Goal: Check status

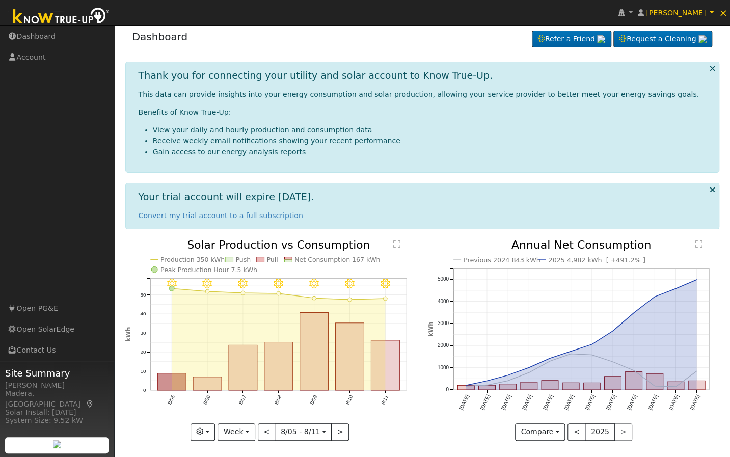
scroll to position [9, 0]
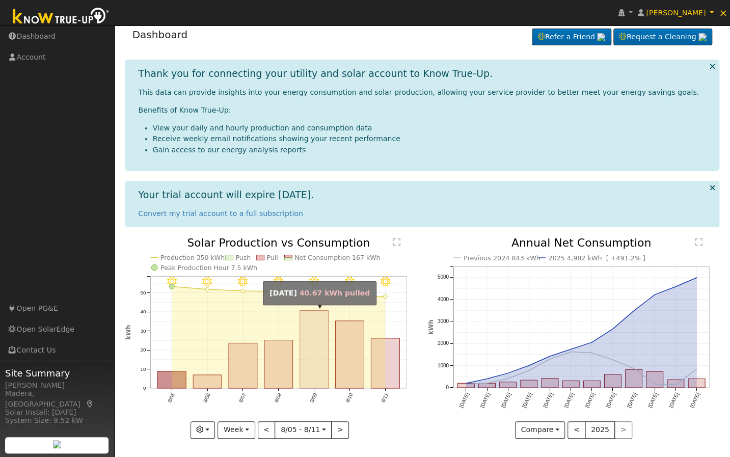
click at [314, 351] on rect "onclick=""" at bounding box center [314, 349] width 29 height 78
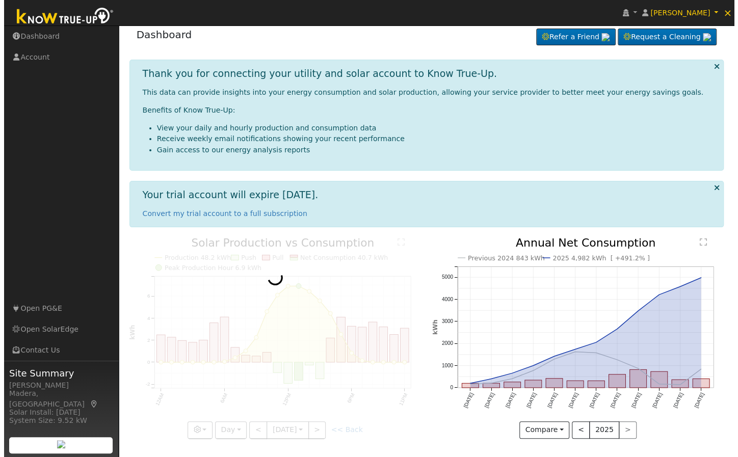
scroll to position [0, 0]
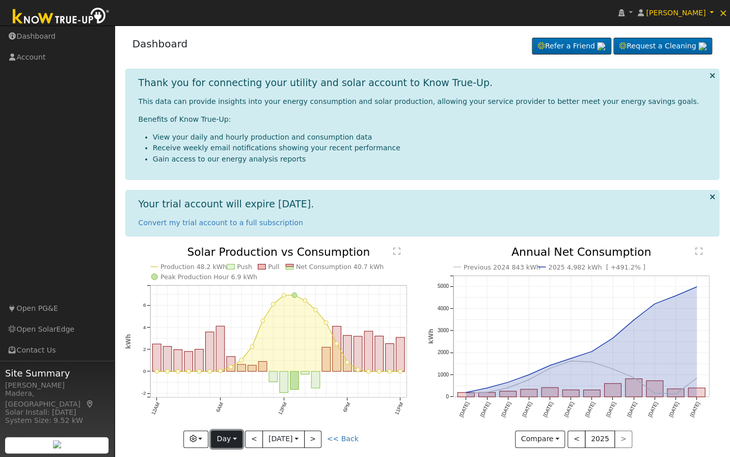
click at [225, 433] on button "Day" at bounding box center [227, 438] width 32 height 17
click at [237, 389] on link "Month" at bounding box center [246, 390] width 71 height 14
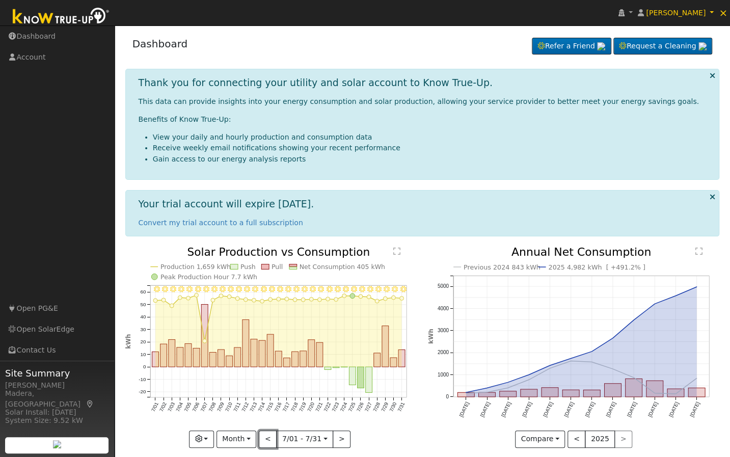
click at [269, 433] on button "<" at bounding box center [268, 438] width 18 height 17
type input "[DATE]"
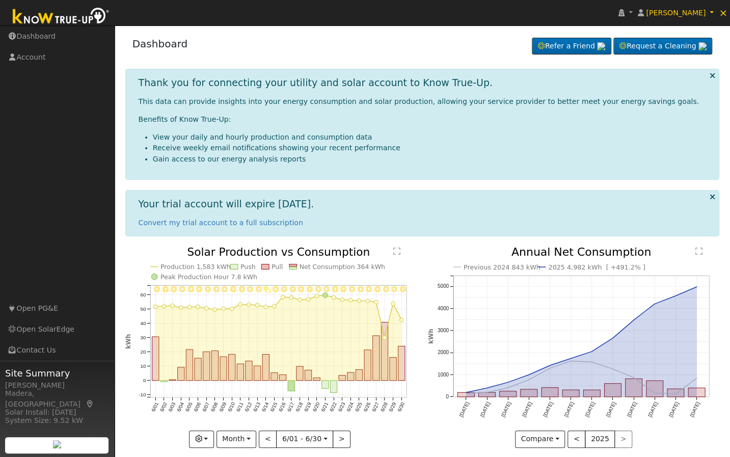
click at [404, 439] on icon "6/30 - Clear 6/29 - Clear 6/28 - Clear 6/27 - Clear 6/26 - Clear 6/25 - Clear 6…" at bounding box center [271, 347] width 292 height 201
click at [198, 436] on icon "button" at bounding box center [198, 438] width 7 height 7
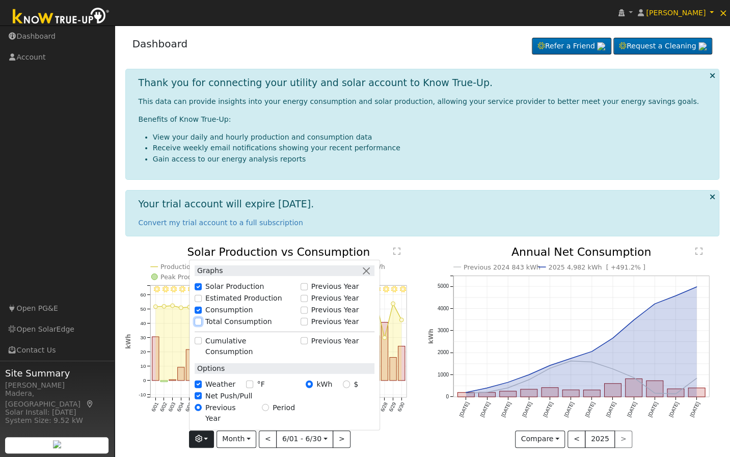
click at [201, 325] on input "Total Consumption" at bounding box center [198, 321] width 7 height 7
checkbox input "true"
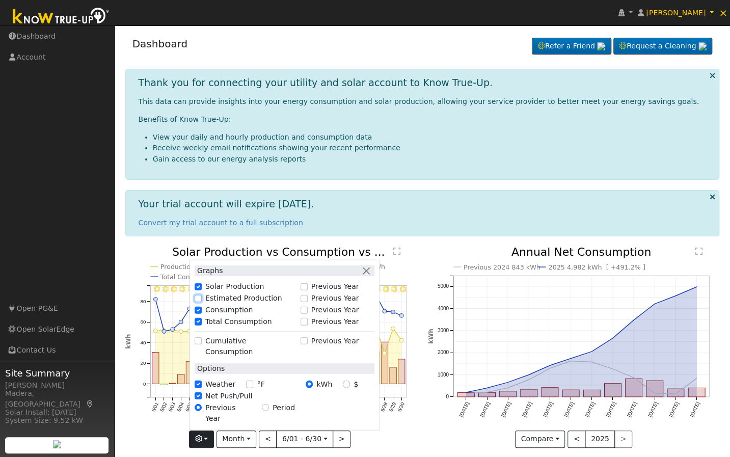
click at [202, 302] on input "Estimated Production" at bounding box center [198, 297] width 7 height 7
checkbox input "true"
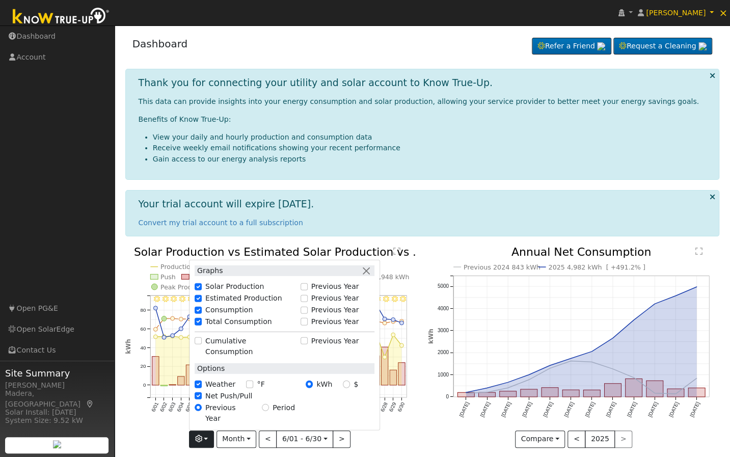
click at [420, 441] on div "6/30 - Clear 6/29 - Clear 6/28 - Clear 6/27 - Clear 6/26 - Clear 6/25 - Clear 6…" at bounding box center [271, 355] width 303 height 217
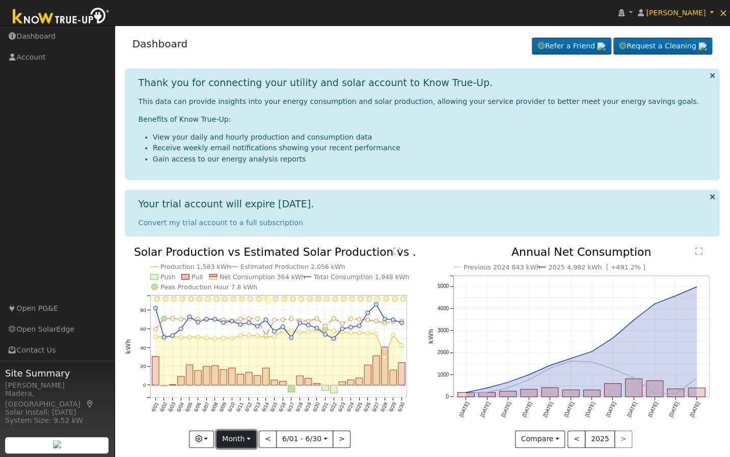
click at [246, 436] on button "Month" at bounding box center [237, 438] width 40 height 17
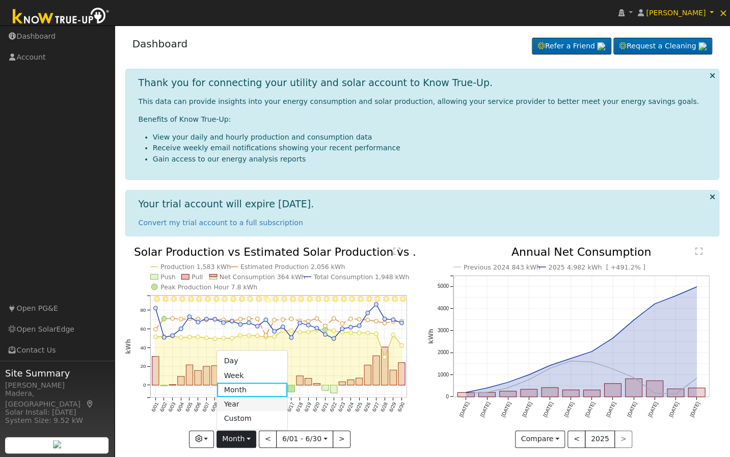
click at [249, 400] on link "Year" at bounding box center [252, 404] width 71 height 14
type input "[DATE]"
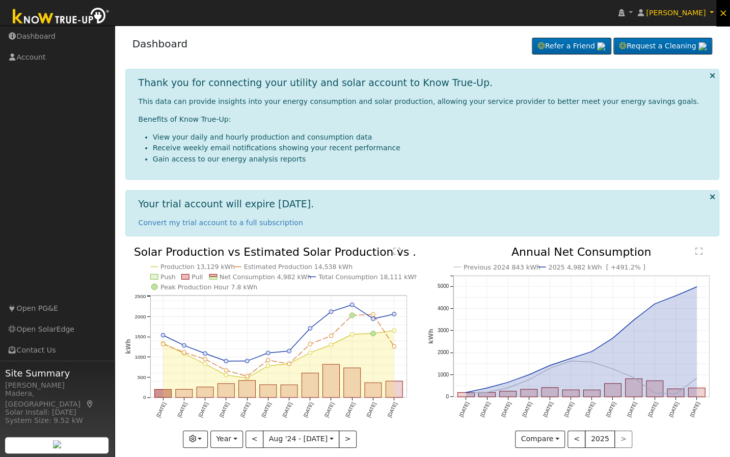
click at [722, 13] on span "×" at bounding box center [723, 13] width 9 height 12
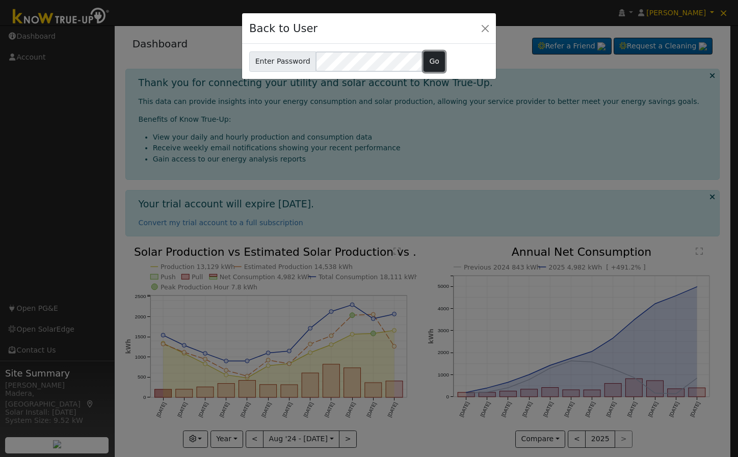
click at [426, 66] on button "Go" at bounding box center [434, 61] width 22 height 20
